Goal: Transaction & Acquisition: Book appointment/travel/reservation

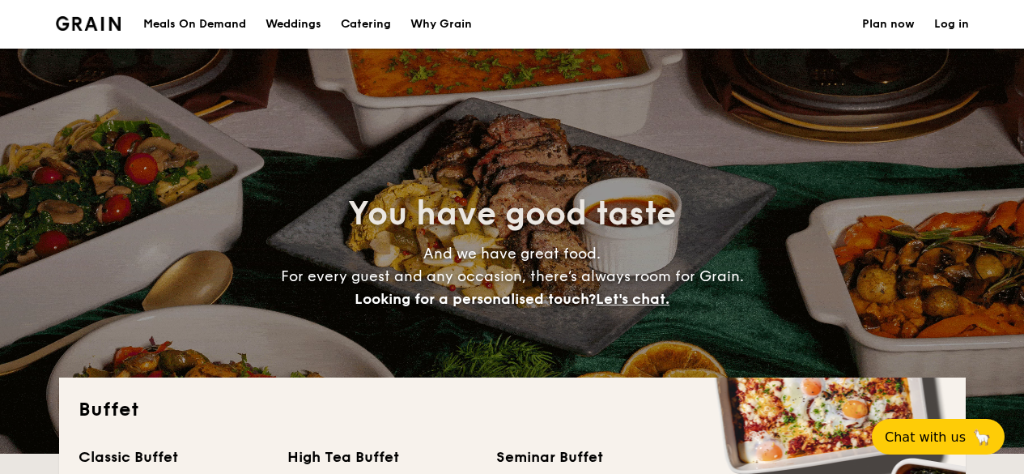
select select
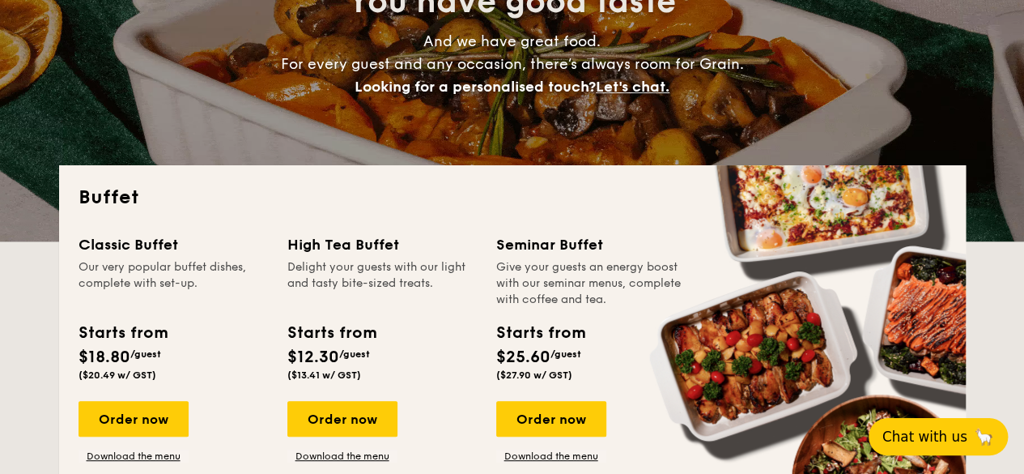
click at [930, 435] on span "Chat with us" at bounding box center [924, 436] width 85 height 16
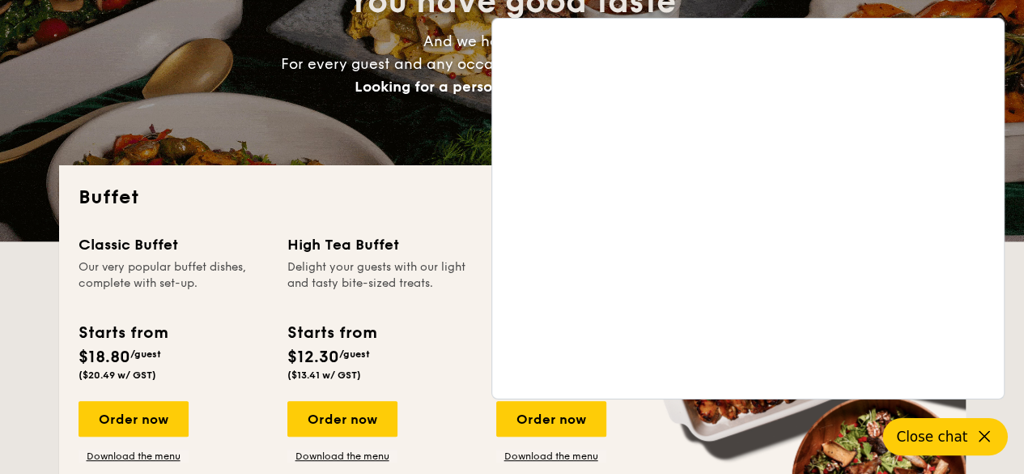
click at [372, 171] on div "Buffet Classic Buffet Our very popular buffet dishes, complete with set-up. Sta…" at bounding box center [512, 337] width 907 height 344
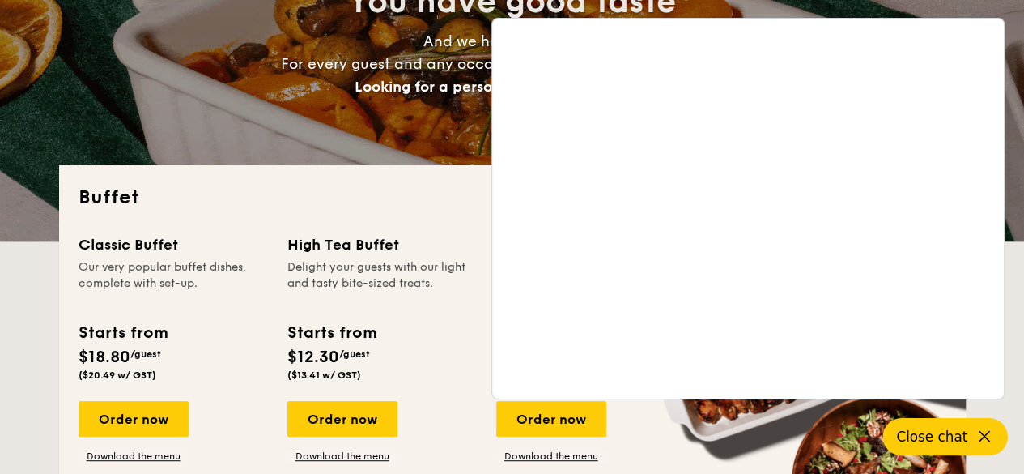
click at [443, 118] on div "You have good taste And we have great food. For every guest and any occasion, t…" at bounding box center [512, 38] width 907 height 405
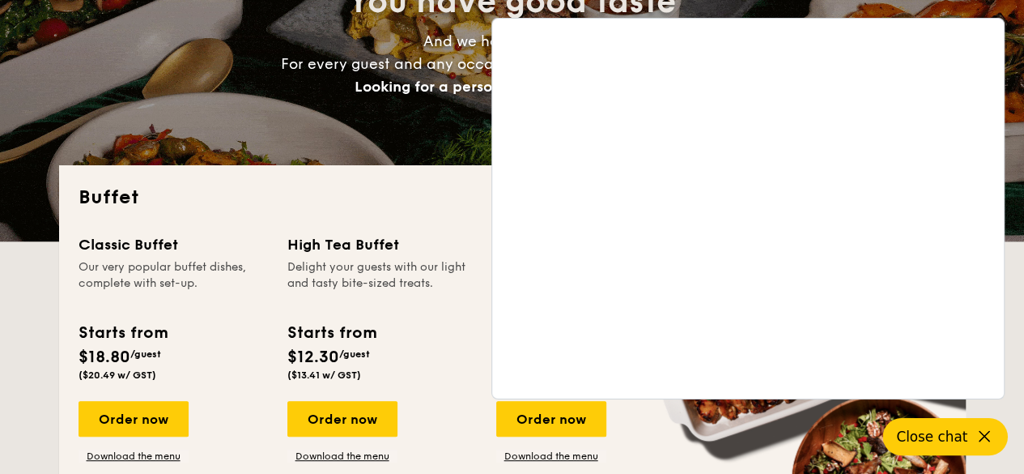
click at [1013, 119] on div "You have good taste And we have great food. For every guest and any occasion, t…" at bounding box center [512, 38] width 1024 height 405
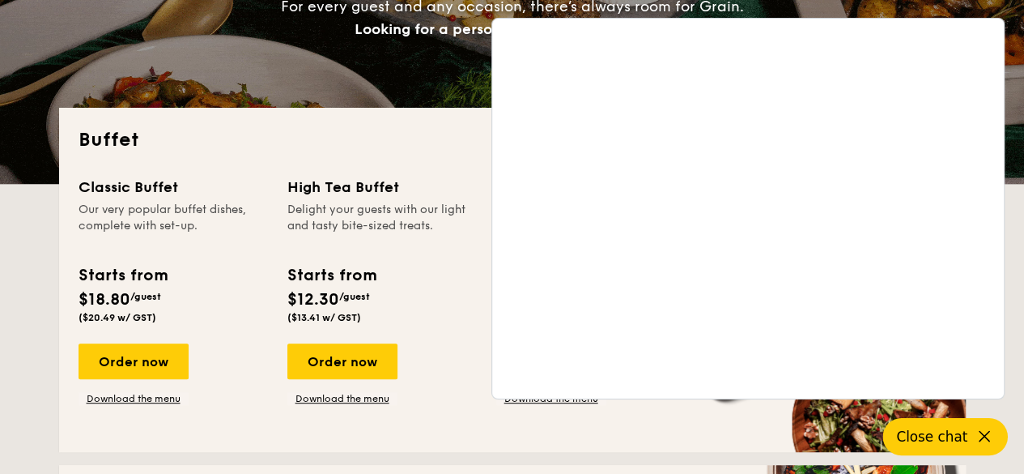
scroll to position [270, 0]
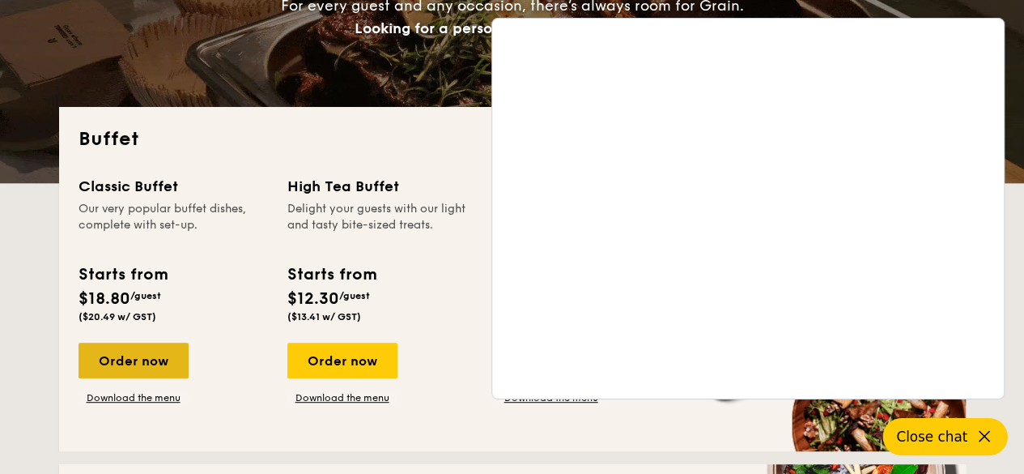
click at [142, 362] on div "Order now" at bounding box center [134, 360] width 110 height 36
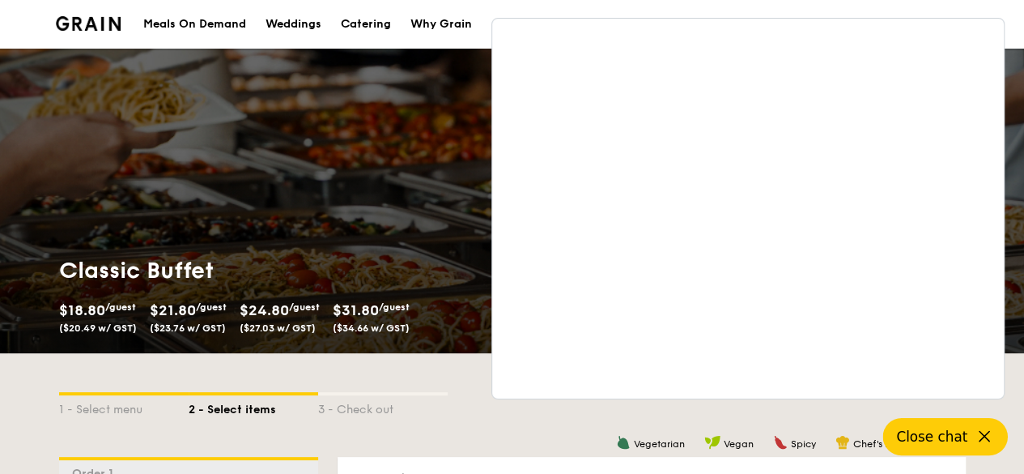
click at [977, 439] on icon at bounding box center [984, 436] width 19 height 19
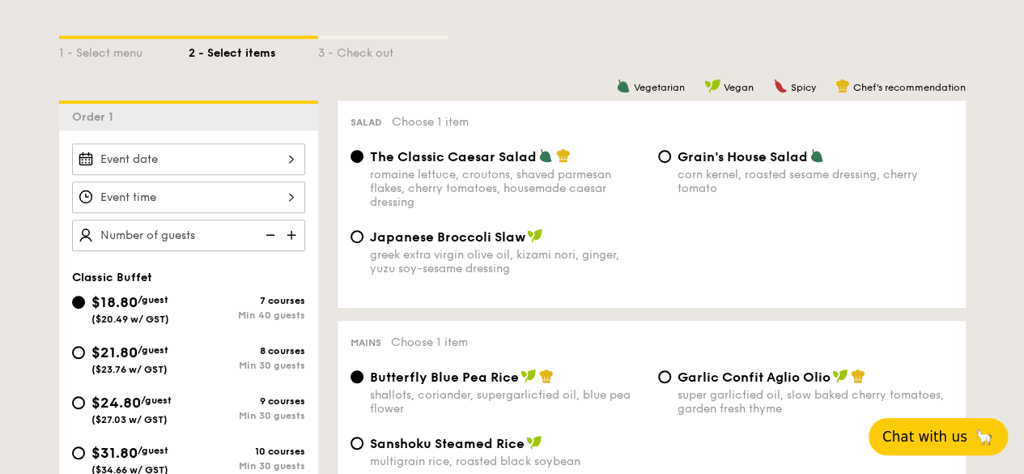
scroll to position [357, 0]
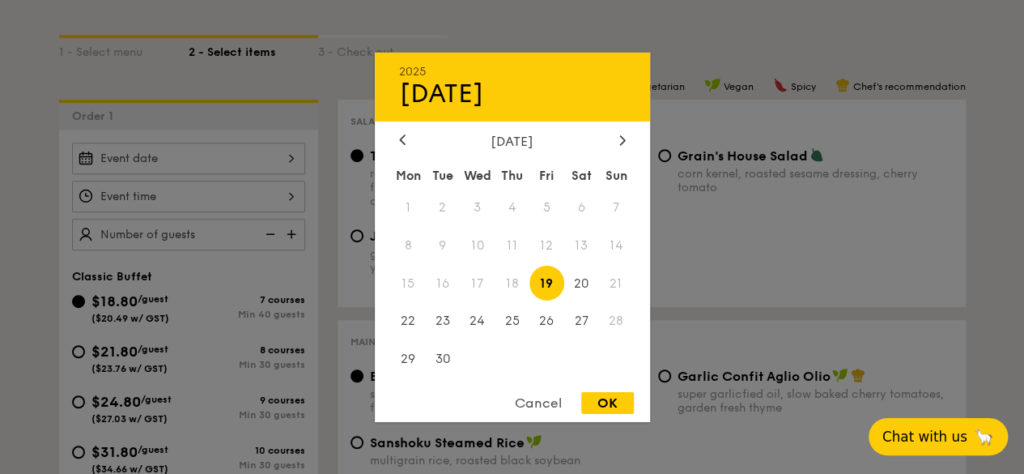
click at [287, 147] on div "2025 Sep [DATE] Tue Wed Thu Fri Sat Sun 1 2 3 4 5 6 7 8 9 10 11 12 13 14 15 16 …" at bounding box center [188, 158] width 233 height 32
click at [314, 53] on div at bounding box center [512, 237] width 1024 height 474
